Goal: Task Accomplishment & Management: Manage account settings

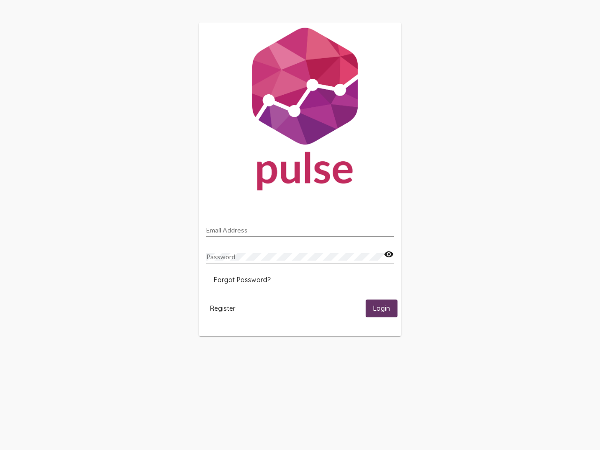
click at [300, 227] on input "Email Address" at bounding box center [299, 229] width 187 height 7
click at [389, 255] on mat-icon "visibility" at bounding box center [389, 254] width 10 height 11
click at [242, 280] on span "Forgot Password?" at bounding box center [242, 280] width 57 height 8
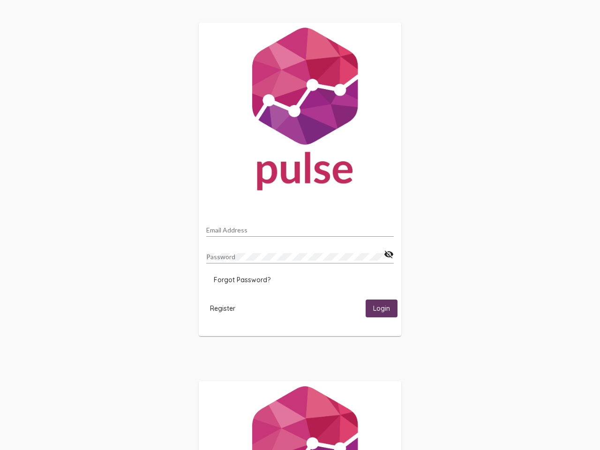
click at [223, 308] on span "Register" at bounding box center [222, 308] width 25 height 8
click at [382, 308] on span "Login" at bounding box center [381, 309] width 17 height 8
